Goal: Transaction & Acquisition: Purchase product/service

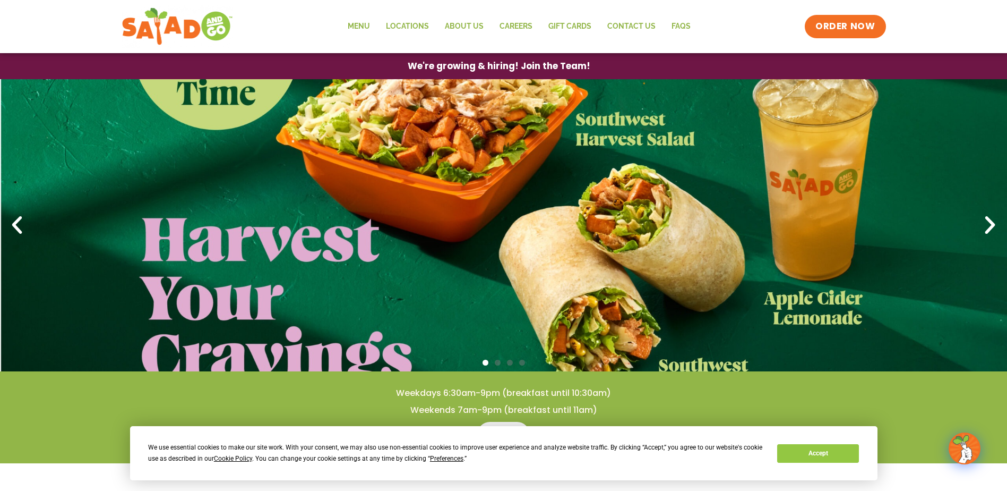
click at [991, 220] on icon "Next slide" at bounding box center [990, 224] width 23 height 23
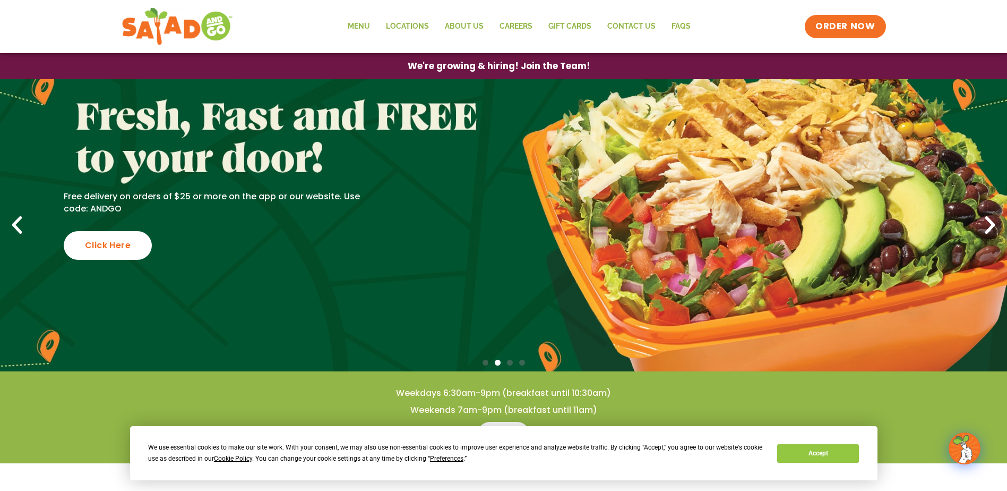
click at [12, 225] on icon "Previous slide" at bounding box center [16, 224] width 23 height 23
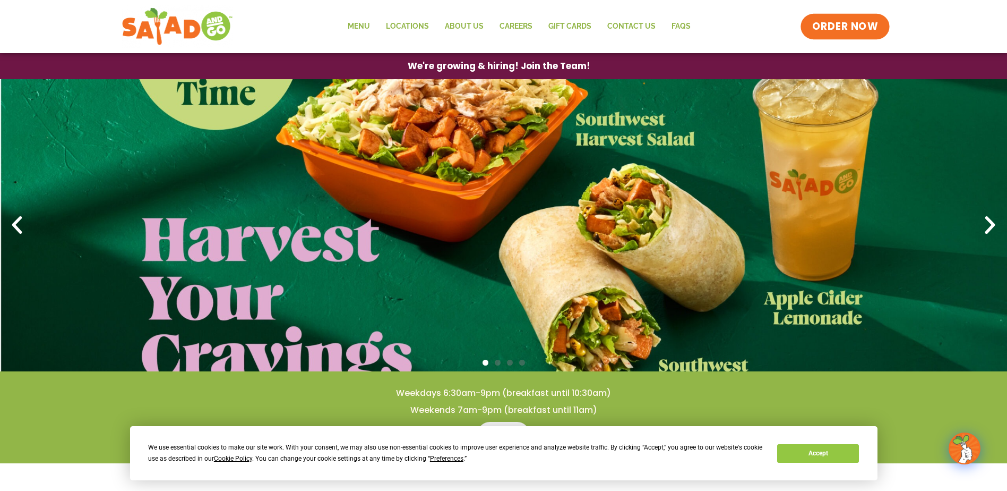
click at [837, 27] on span "ORDER NOW" at bounding box center [845, 27] width 66 height 14
click at [369, 26] on link "Menu" at bounding box center [359, 26] width 38 height 24
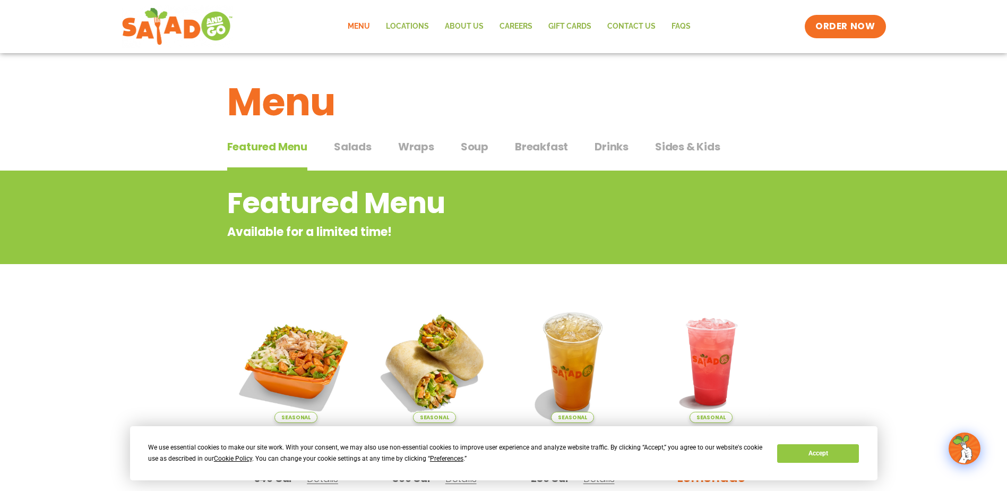
click at [356, 145] on span "Salads" at bounding box center [353, 147] width 38 height 16
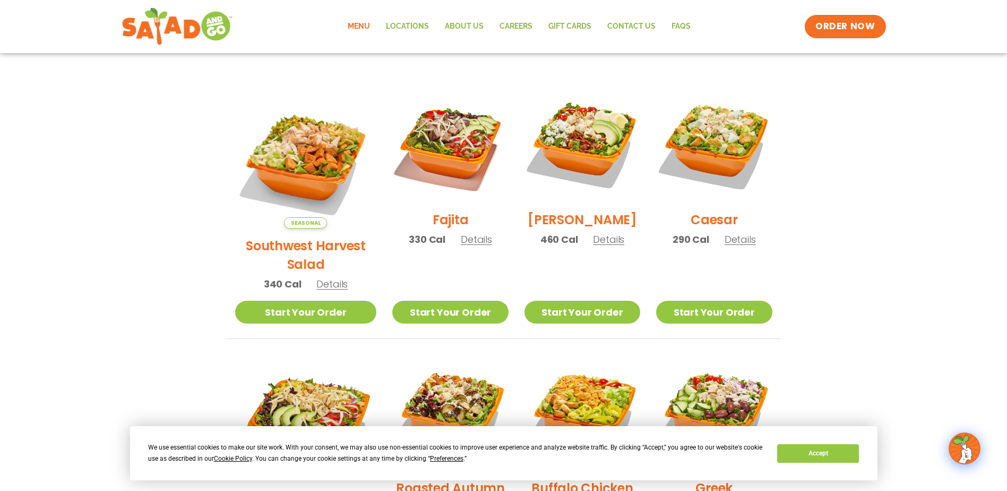
scroll to position [265, 0]
click at [577, 301] on link "Start Your Order" at bounding box center [583, 312] width 116 height 23
